Goal: Task Accomplishment & Management: Use online tool/utility

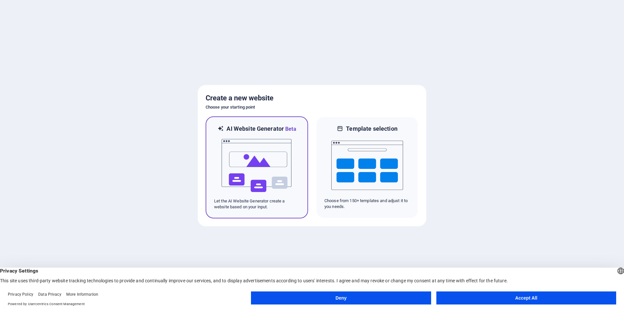
click at [259, 164] on img at bounding box center [257, 165] width 72 height 65
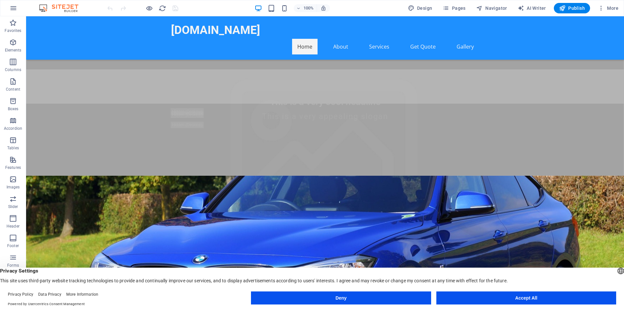
scroll to position [229, 0]
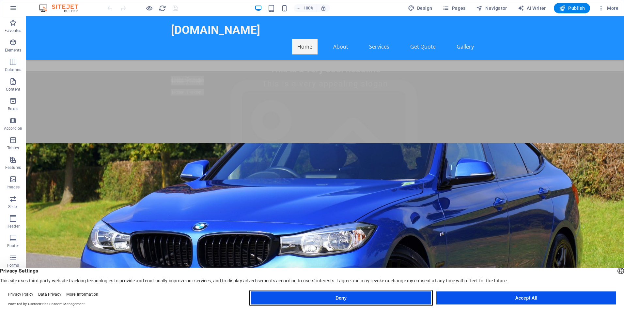
drag, startPoint x: 333, startPoint y: 299, endPoint x: 307, endPoint y: 282, distance: 31.2
click at [333, 299] on button "Deny" at bounding box center [341, 298] width 180 height 13
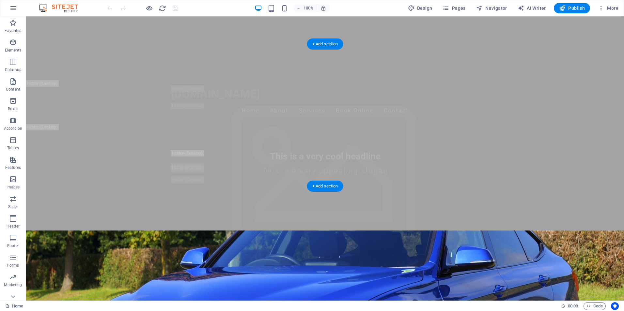
scroll to position [0, 0]
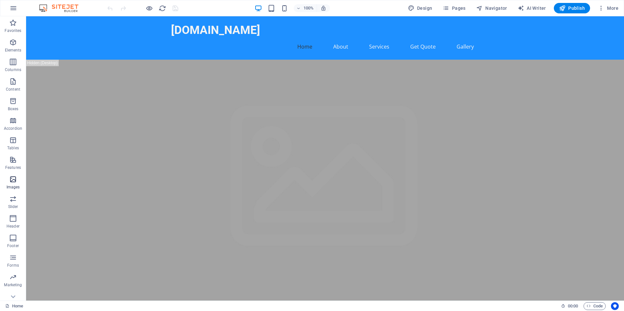
click at [9, 182] on icon "button" at bounding box center [13, 180] width 8 height 8
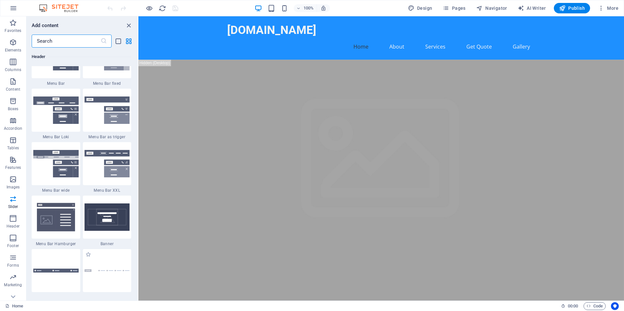
scroll to position [4094, 0]
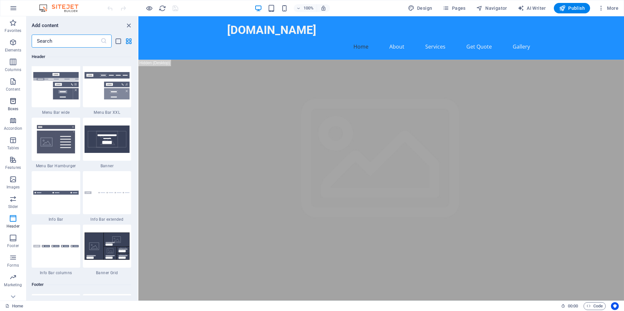
click at [11, 101] on icon "button" at bounding box center [13, 101] width 8 height 8
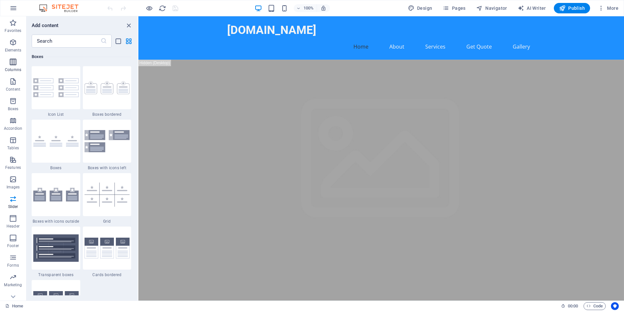
scroll to position [1801, 0]
click at [13, 36] on button "Elements" at bounding box center [13, 46] width 26 height 20
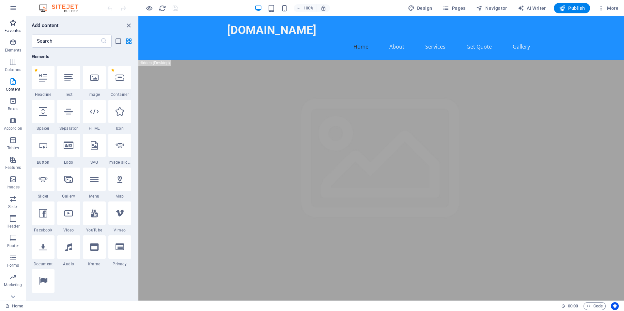
click at [11, 25] on icon "button" at bounding box center [13, 23] width 8 height 8
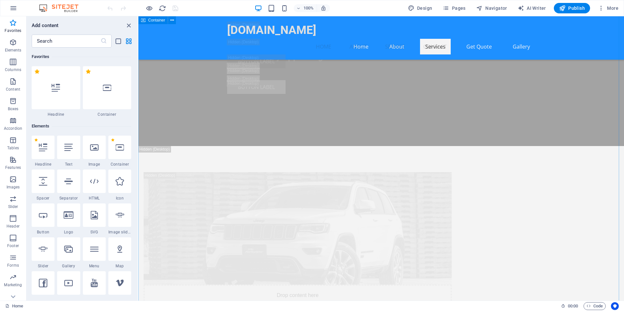
scroll to position [3370, 0]
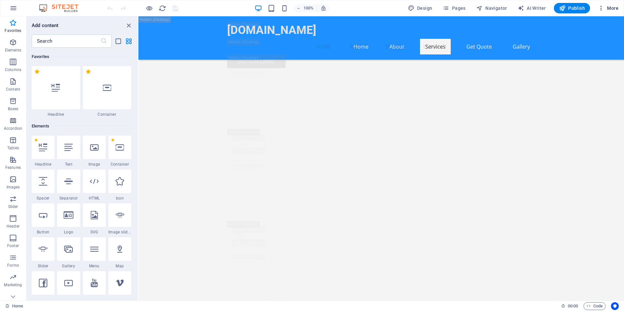
click at [608, 10] on span "More" at bounding box center [608, 8] width 21 height 7
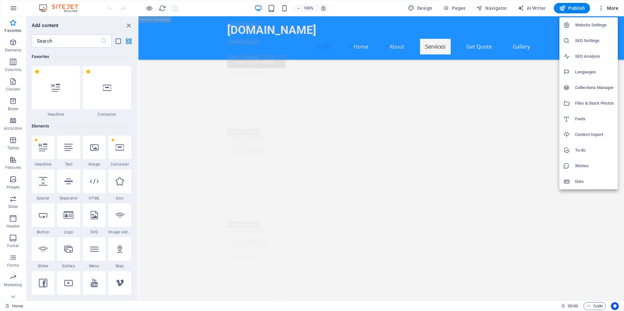
click at [586, 59] on h6 "SEO Analysis" at bounding box center [594, 57] width 39 height 8
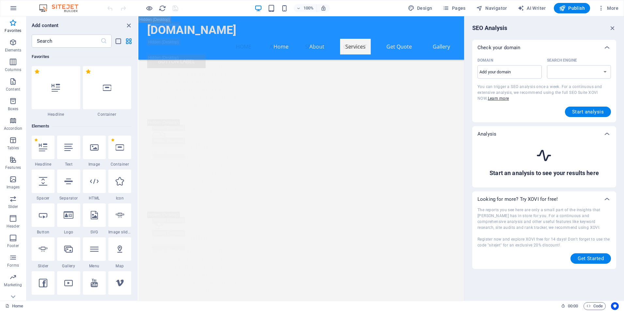
scroll to position [3401, 0]
select select "[DOMAIN_NAME]"
click at [15, 22] on icon "button" at bounding box center [13, 23] width 8 height 8
click at [17, 3] on button "button" at bounding box center [14, 8] width 16 height 16
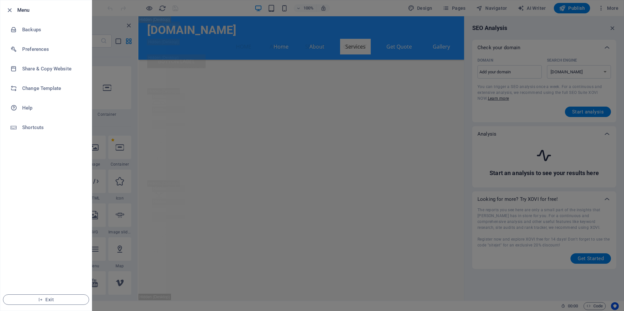
click at [191, 137] on div at bounding box center [312, 155] width 624 height 311
